Goal: Browse casually: Explore the website without a specific task or goal

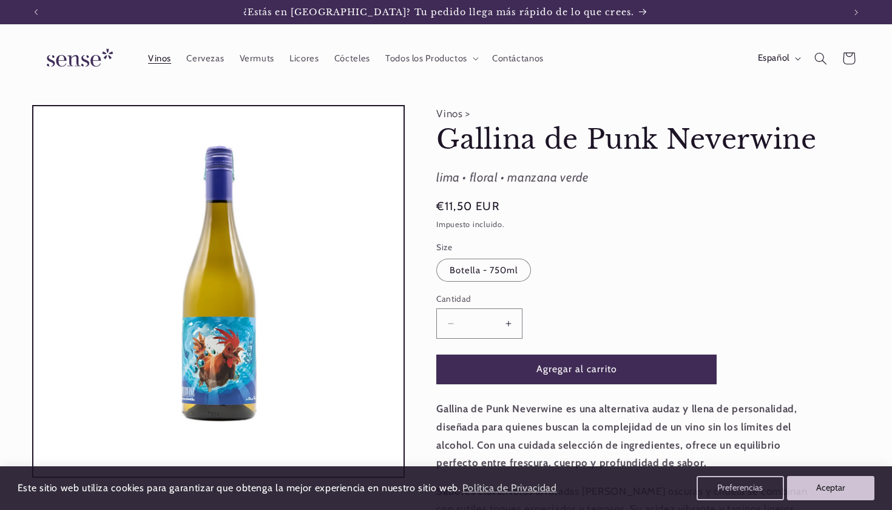
click at [168, 55] on span "Vinos" at bounding box center [159, 59] width 23 height 12
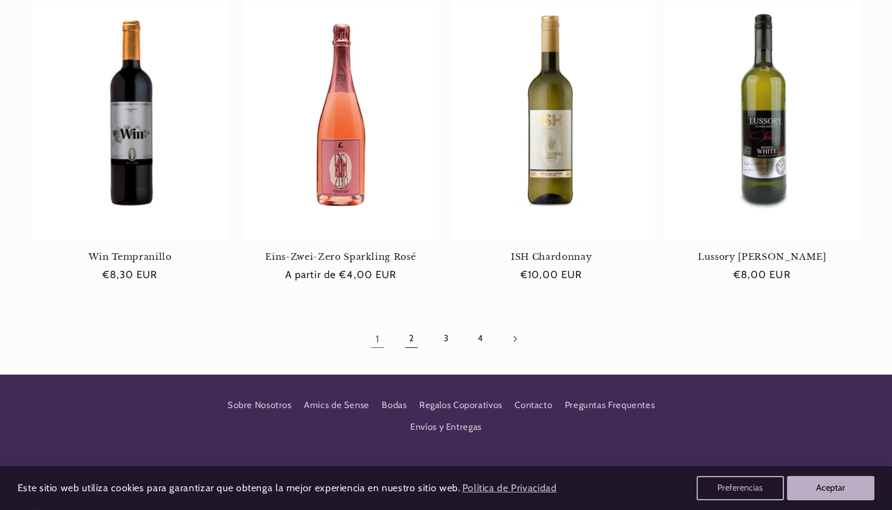
click at [413, 334] on link "2" at bounding box center [412, 339] width 28 height 28
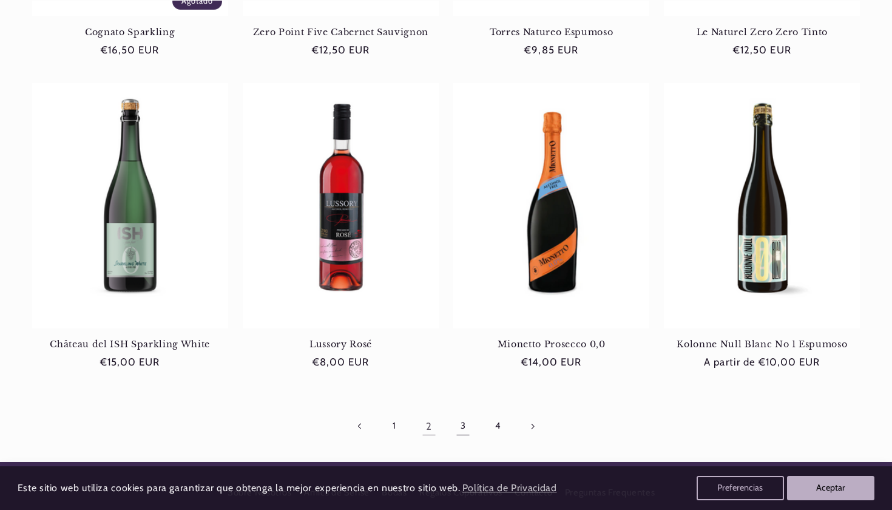
click at [464, 421] on link "3" at bounding box center [463, 426] width 28 height 28
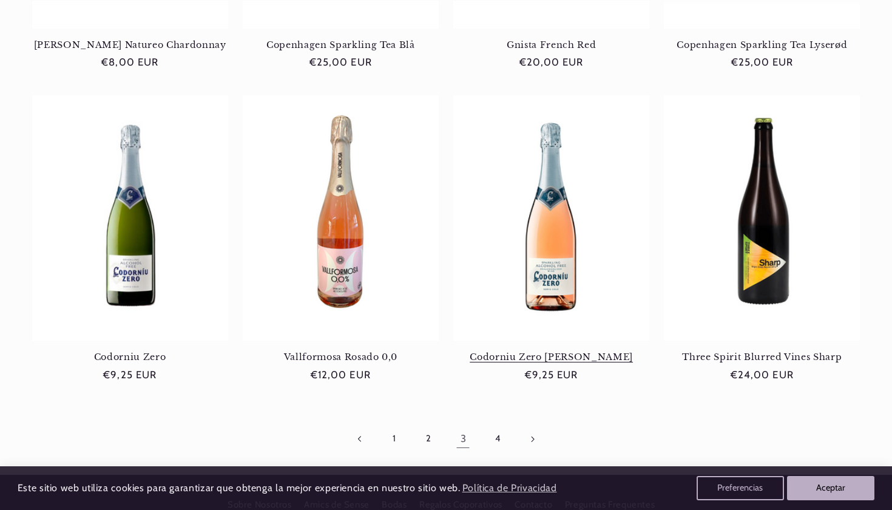
scroll to position [1056, 0]
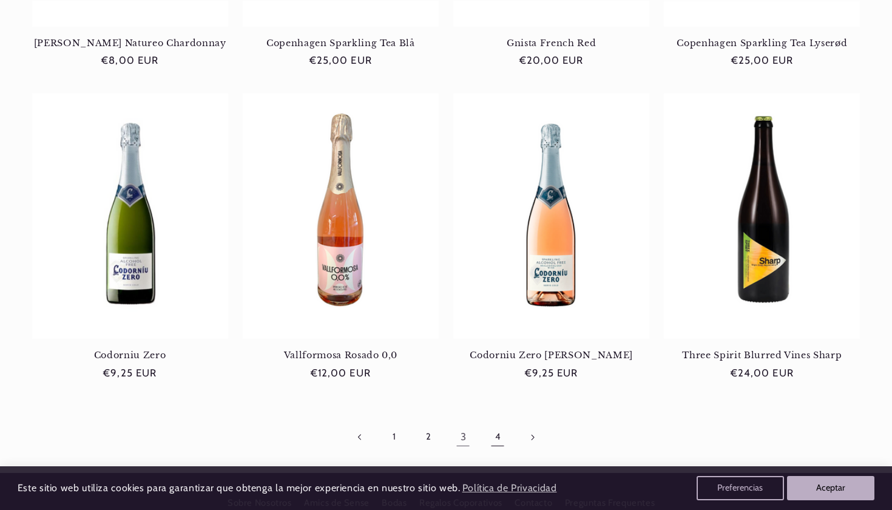
click at [495, 424] on link "4" at bounding box center [498, 437] width 28 height 28
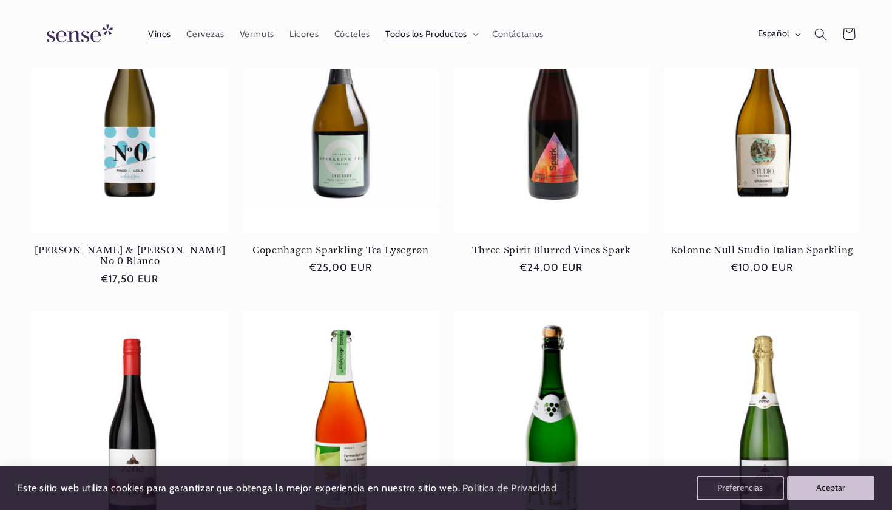
scroll to position [207, 0]
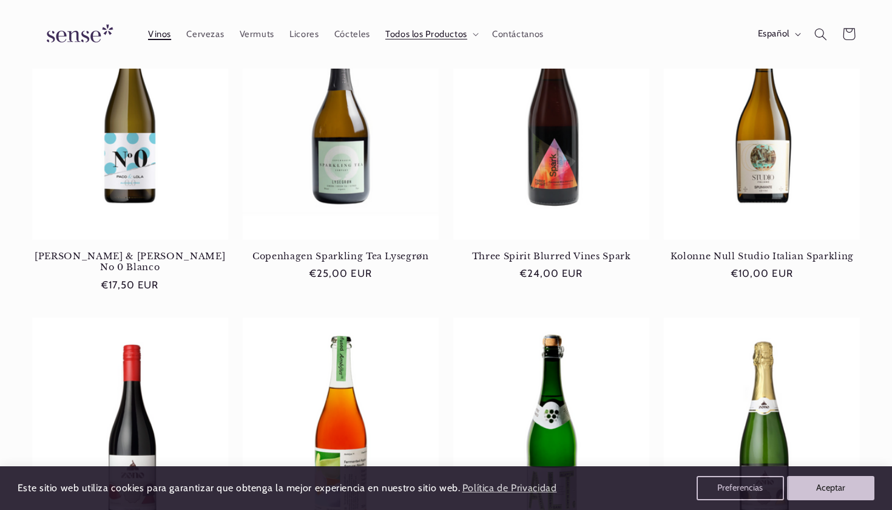
click at [159, 32] on span "Vinos" at bounding box center [159, 35] width 23 height 12
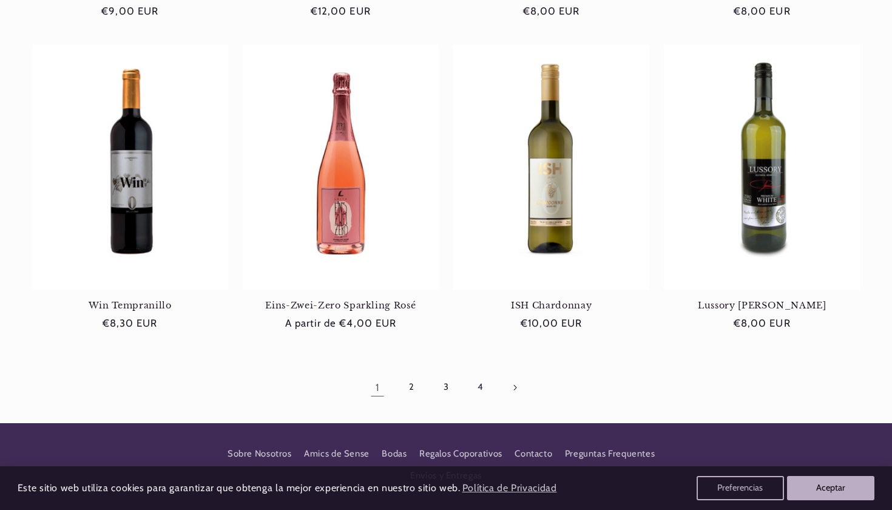
scroll to position [0, 809]
click at [409, 385] on link "2" at bounding box center [412, 387] width 28 height 28
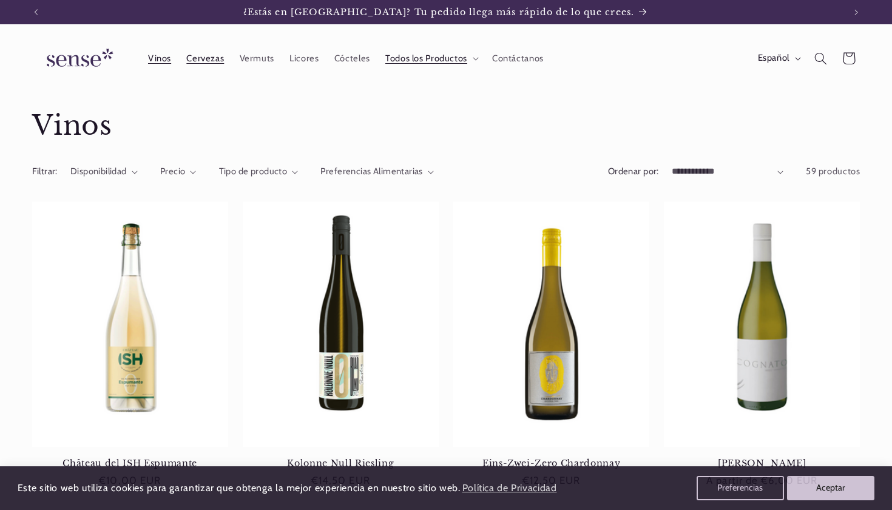
click at [211, 56] on span "Cervezas" at bounding box center [205, 59] width 38 height 12
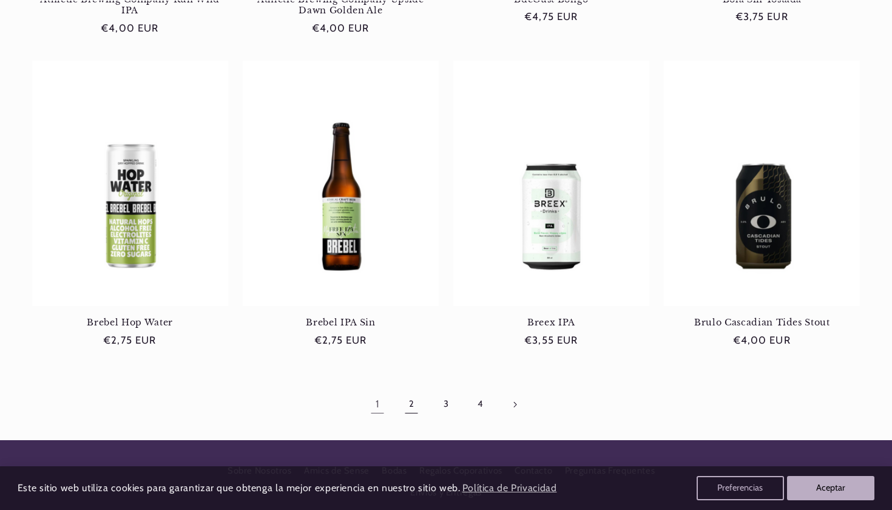
click at [413, 398] on link "2" at bounding box center [412, 404] width 28 height 28
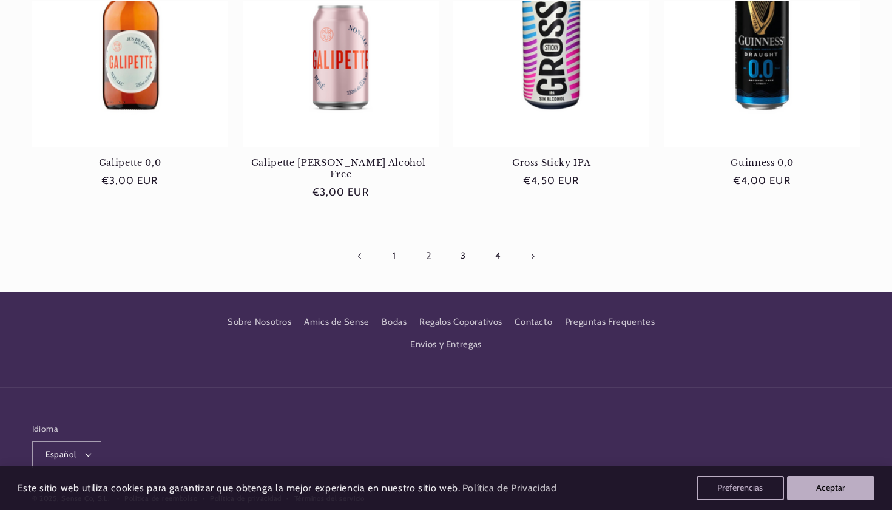
click at [463, 246] on link "3" at bounding box center [463, 256] width 28 height 28
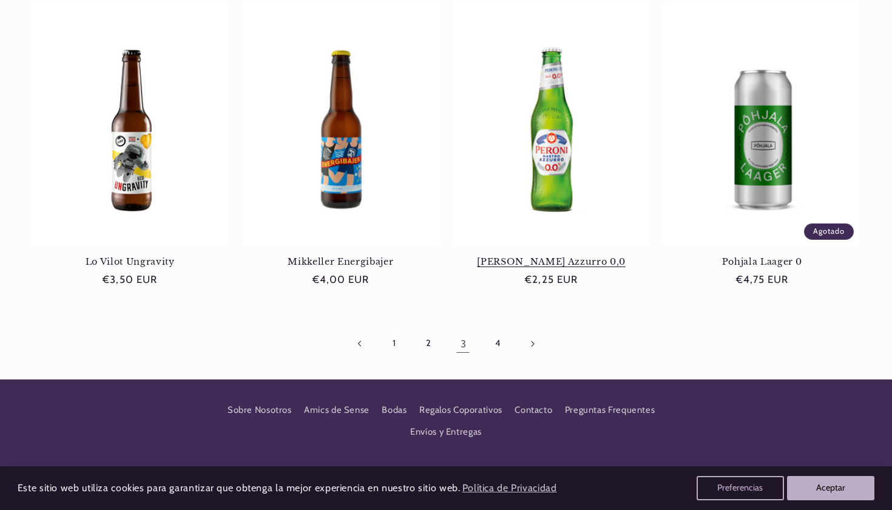
scroll to position [1139, 0]
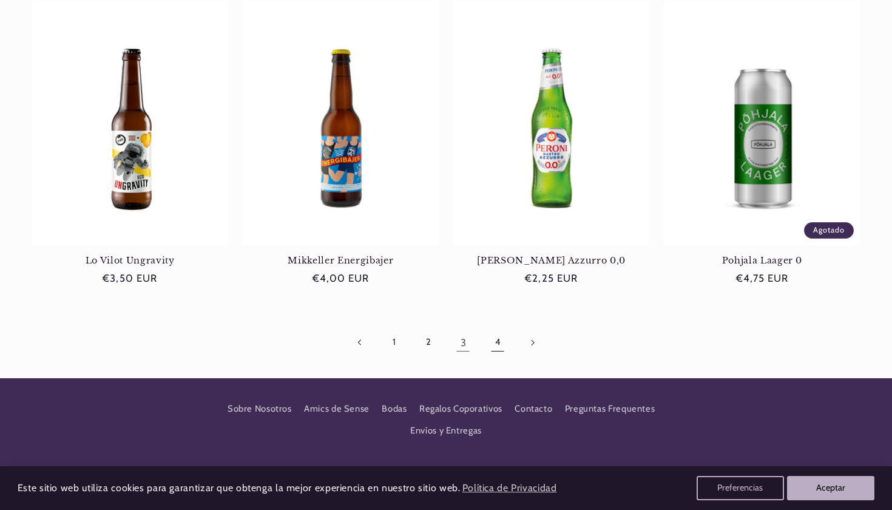
click at [497, 336] on link "4" at bounding box center [498, 342] width 28 height 28
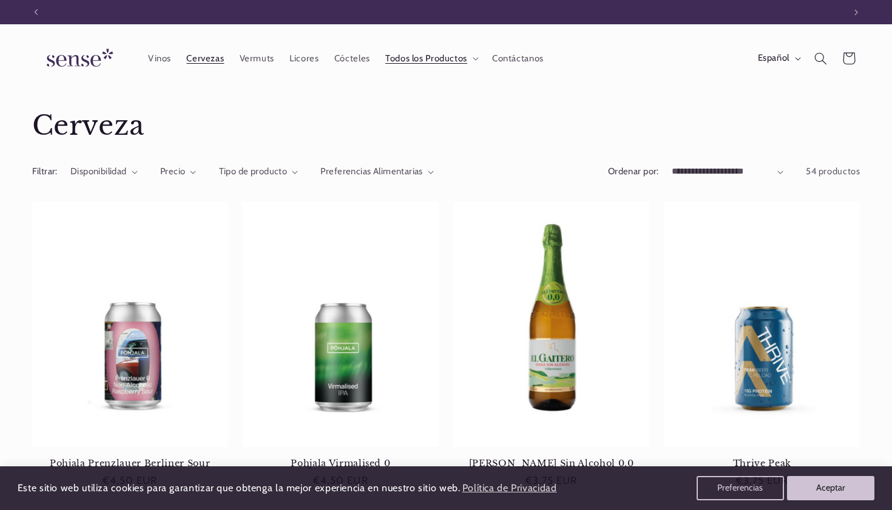
scroll to position [0, 809]
click at [248, 60] on span "Vermuts" at bounding box center [257, 59] width 35 height 12
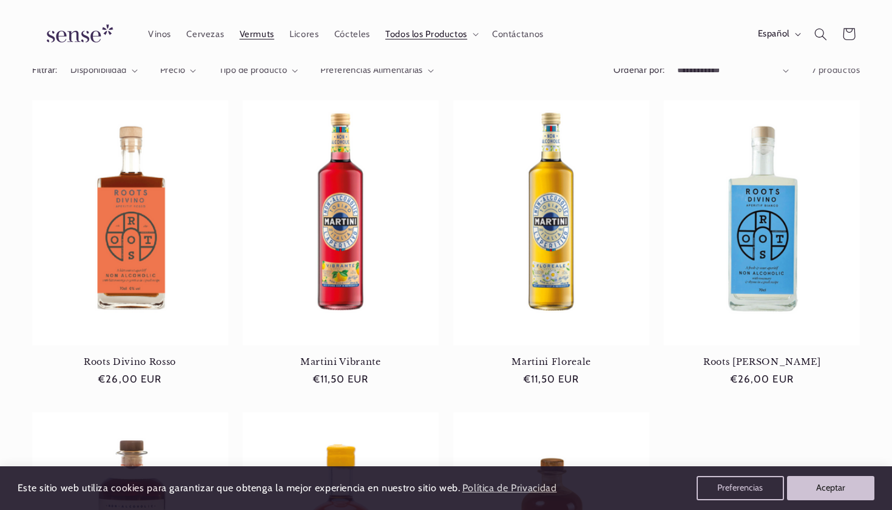
scroll to position [94, 0]
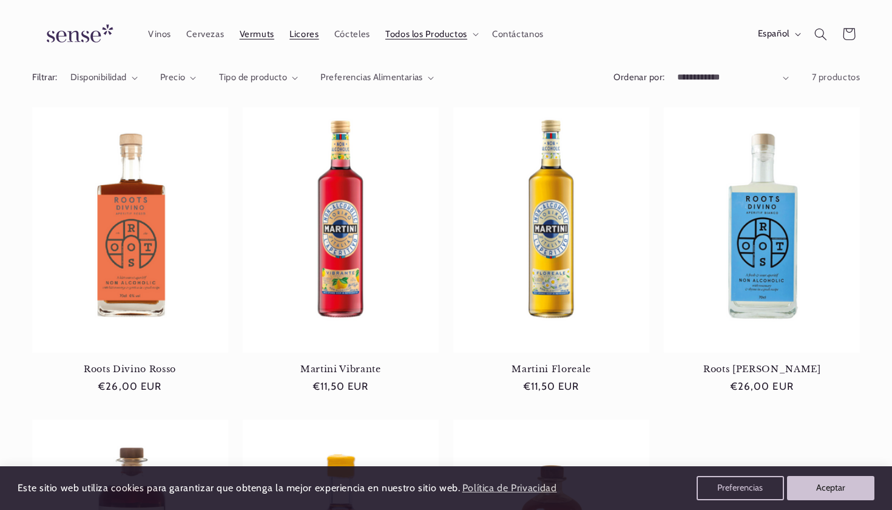
click at [301, 37] on span "Licores" at bounding box center [304, 35] width 29 height 12
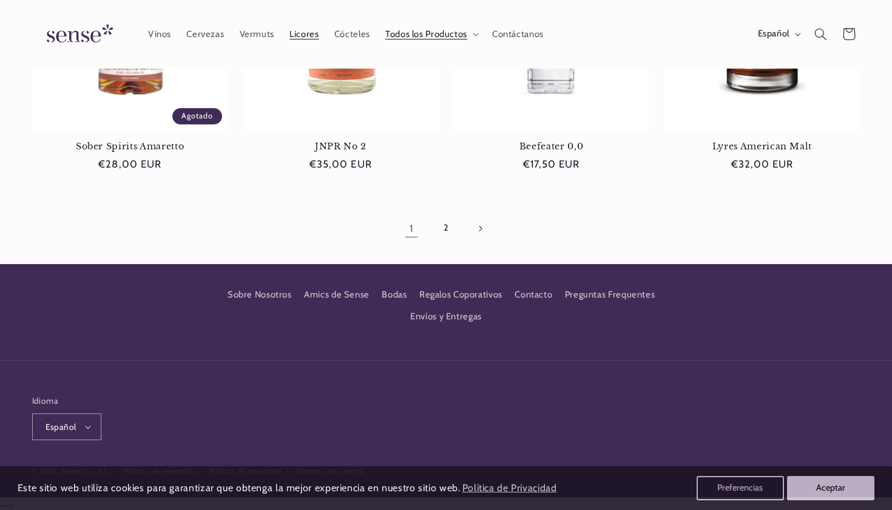
scroll to position [1252, 0]
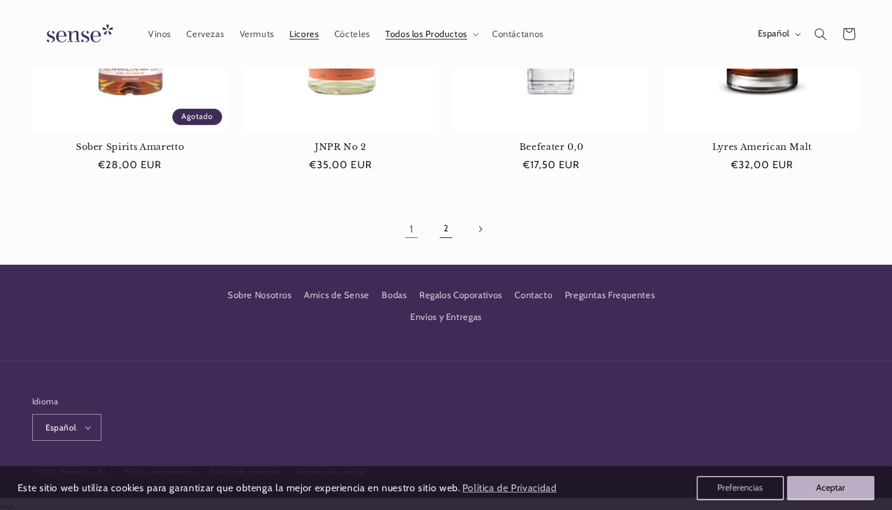
click at [447, 231] on link "2" at bounding box center [446, 229] width 28 height 28
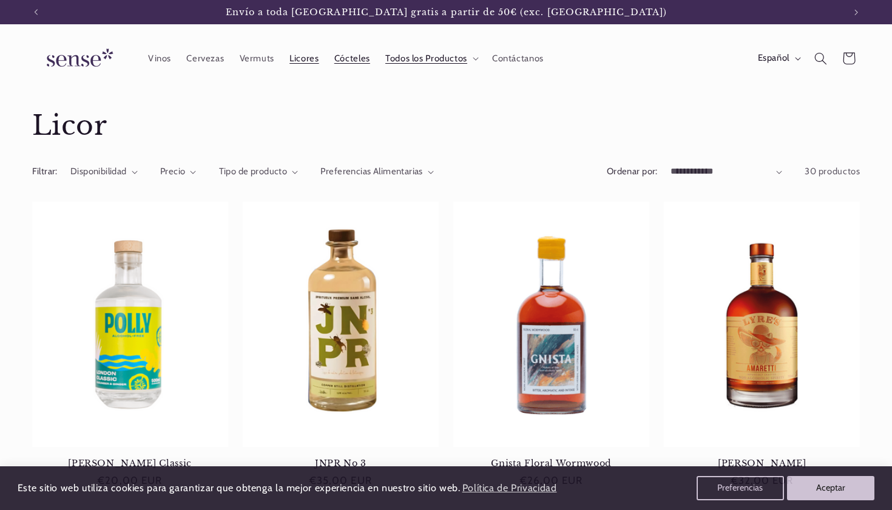
click at [358, 63] on span "Cócteles" at bounding box center [352, 59] width 36 height 12
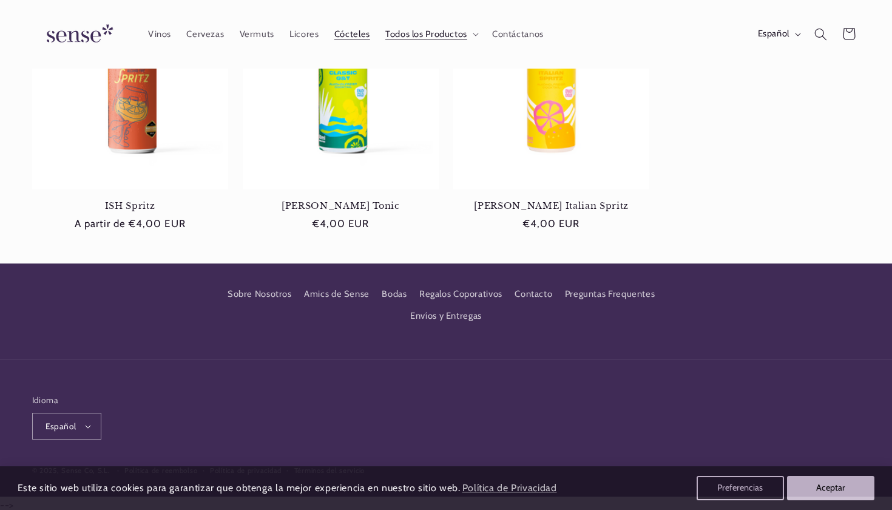
scroll to position [0, 809]
